Goal: Information Seeking & Learning: Learn about a topic

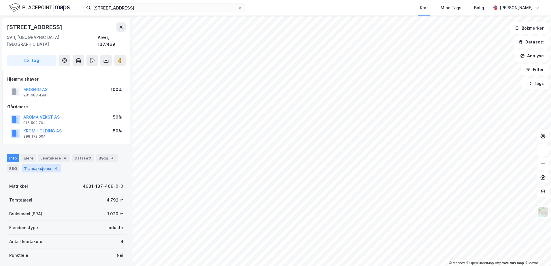
click at [36, 164] on div "Transaksjoner 4" at bounding box center [41, 168] width 39 height 8
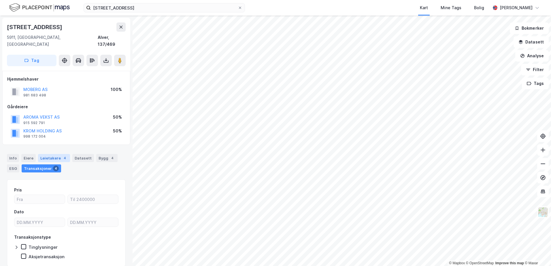
click at [53, 154] on div "Leietakere 4" at bounding box center [54, 158] width 32 height 8
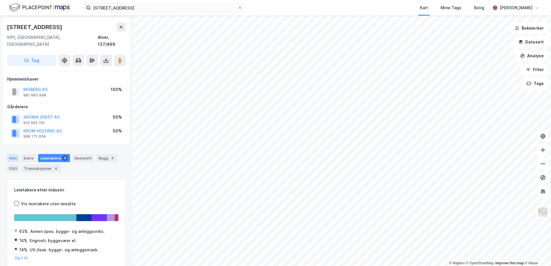
click at [14, 154] on div "Info" at bounding box center [13, 158] width 12 height 8
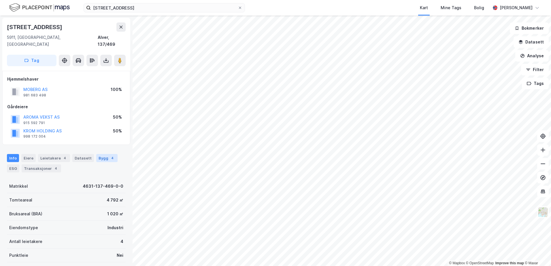
click at [102, 154] on div "Bygg 4" at bounding box center [106, 158] width 21 height 8
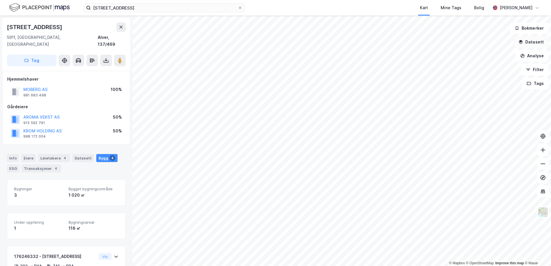
click at [530, 41] on button "Datasett" at bounding box center [530, 42] width 35 height 12
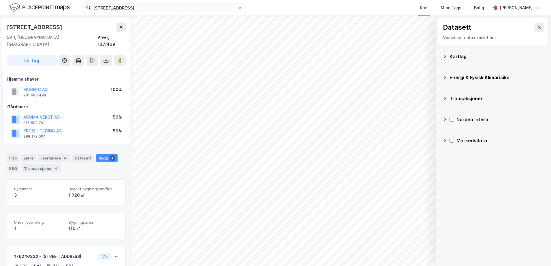
click at [455, 56] on div "Kartlag" at bounding box center [496, 56] width 94 height 7
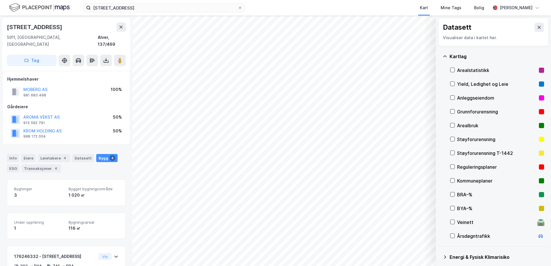
click at [473, 109] on div "Grunnforurensning" at bounding box center [496, 111] width 79 height 7
click at [444, 56] on icon at bounding box center [444, 56] width 3 height 2
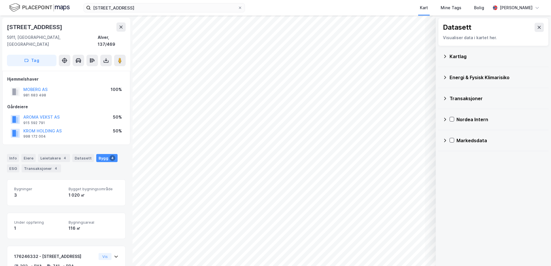
click at [462, 78] on div "Energi & Fysisk Klimarisiko" at bounding box center [496, 77] width 94 height 7
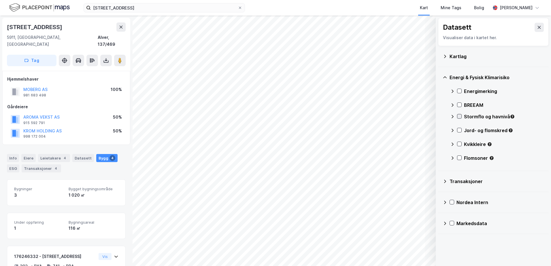
click at [458, 116] on icon at bounding box center [459, 116] width 3 height 2
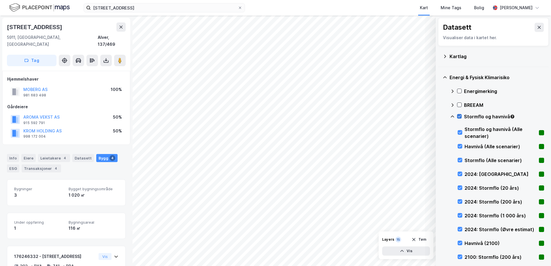
click at [459, 116] on icon at bounding box center [459, 116] width 4 height 4
click at [452, 116] on icon at bounding box center [452, 116] width 5 height 5
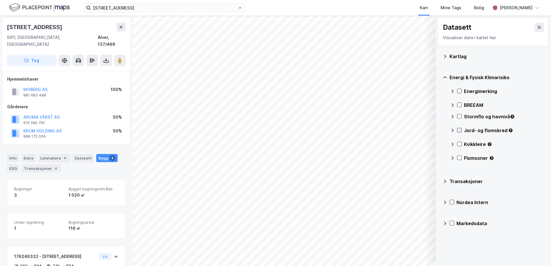
click at [460, 130] on icon at bounding box center [459, 130] width 4 height 4
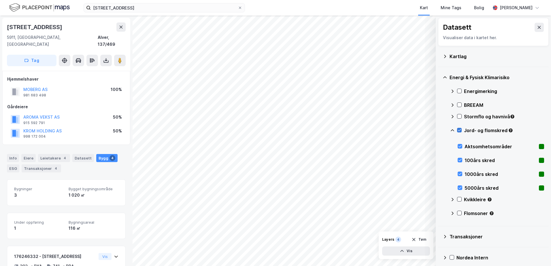
click at [458, 129] on icon at bounding box center [459, 130] width 4 height 4
click at [452, 130] on icon at bounding box center [451, 130] width 3 height 2
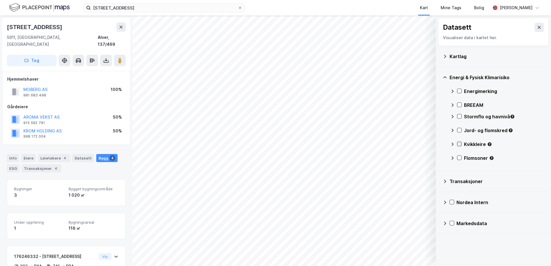
click at [458, 143] on icon at bounding box center [459, 144] width 4 height 4
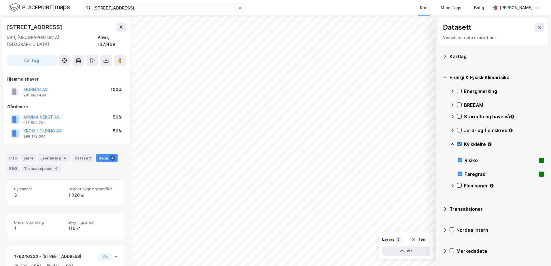
click at [458, 144] on icon at bounding box center [459, 144] width 4 height 4
click at [454, 144] on icon at bounding box center [452, 144] width 5 height 5
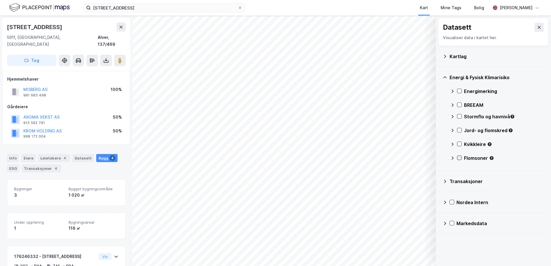
click at [460, 158] on icon at bounding box center [459, 158] width 3 height 2
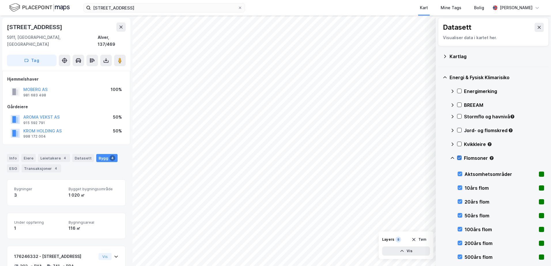
click at [460, 158] on icon at bounding box center [459, 158] width 3 height 2
click at [450, 159] on icon at bounding box center [452, 158] width 5 height 5
